Goal: Transaction & Acquisition: Purchase product/service

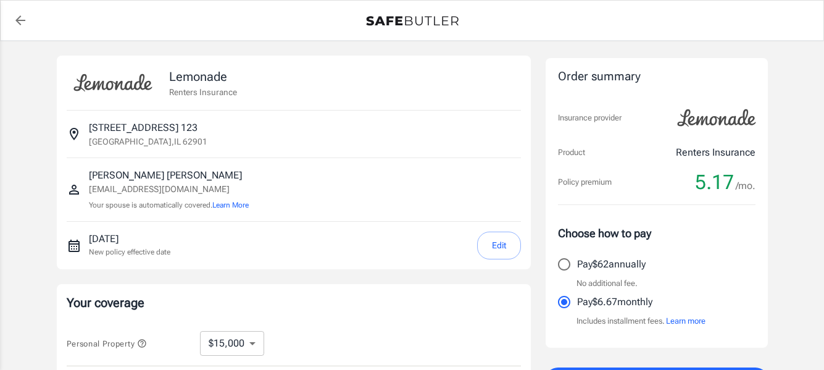
select select "15000"
select select "500"
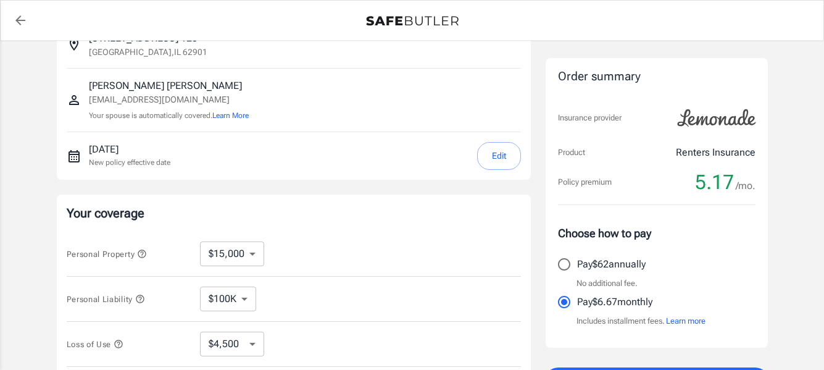
scroll to position [109, 0]
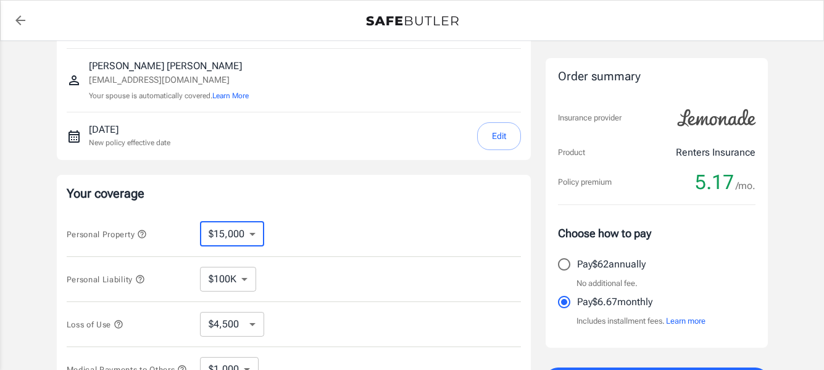
click at [252, 231] on select "$10,000 $15,000 $20,000 $25,000 $30,000 $40,000 $50,000 $100K $150K $200K $250K" at bounding box center [232, 234] width 64 height 25
select select "20000"
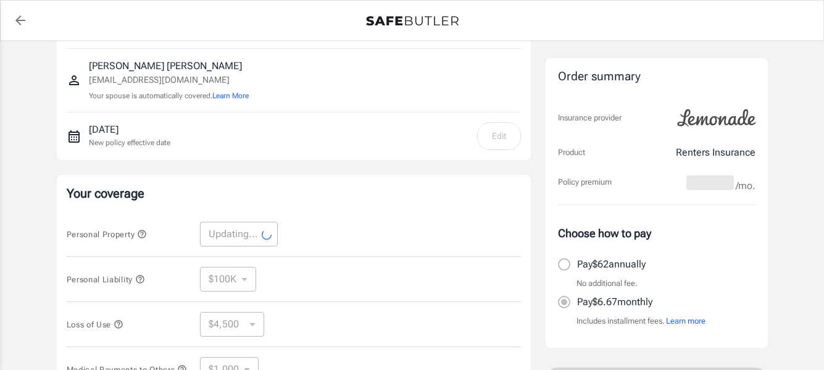
select select "20000"
select select "6000"
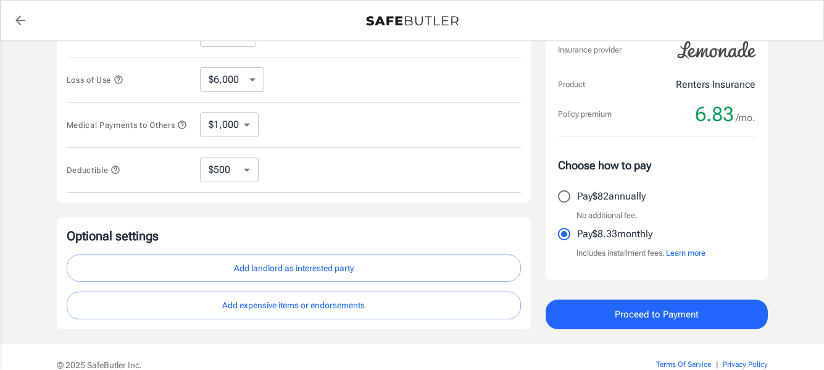
scroll to position [356, 0]
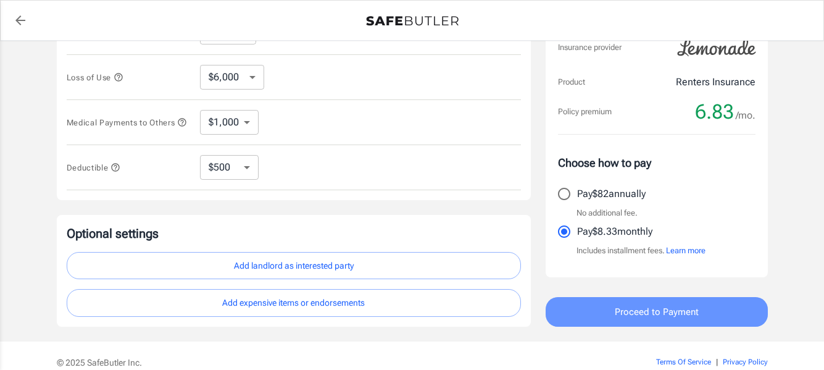
click at [648, 310] on span "Proceed to Payment" at bounding box center [657, 312] width 84 height 16
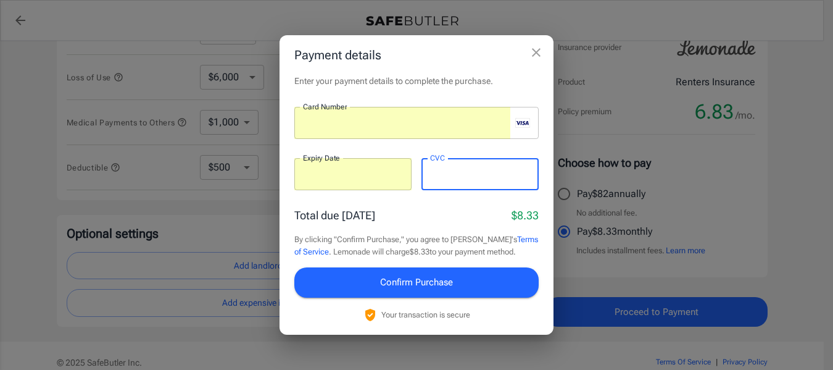
click at [433, 276] on span "Confirm Purchase" at bounding box center [416, 282] width 73 height 16
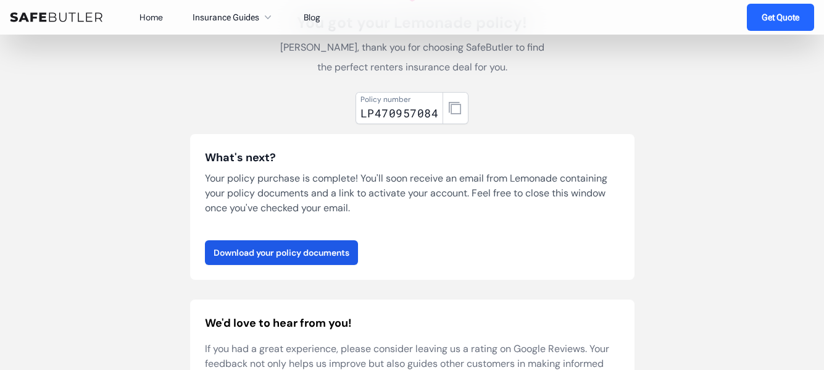
scroll to position [135, 0]
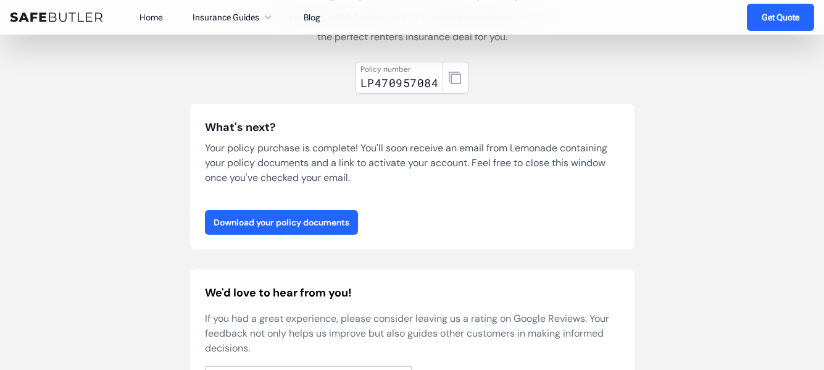
click at [326, 218] on link "Download your policy documents" at bounding box center [281, 222] width 153 height 25
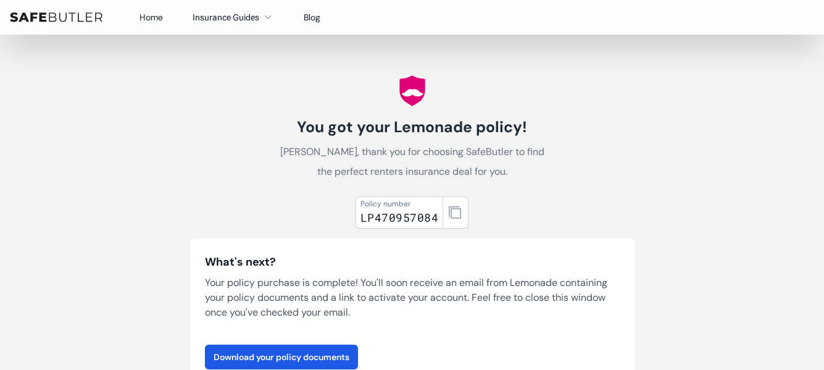
scroll to position [72, 0]
